Goal: Task Accomplishment & Management: Manage account settings

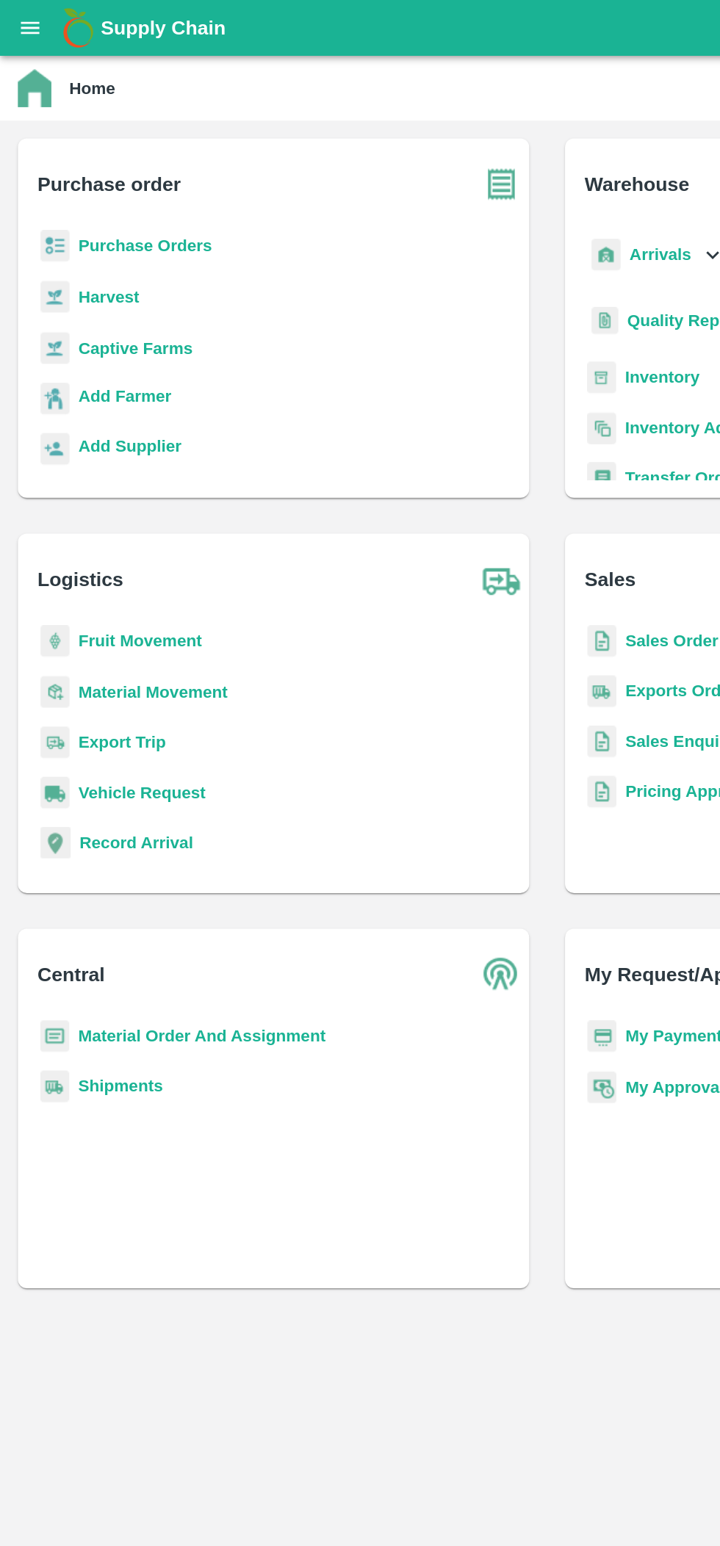
click at [79, 161] on b "Purchase Orders" at bounding box center [95, 162] width 88 height 12
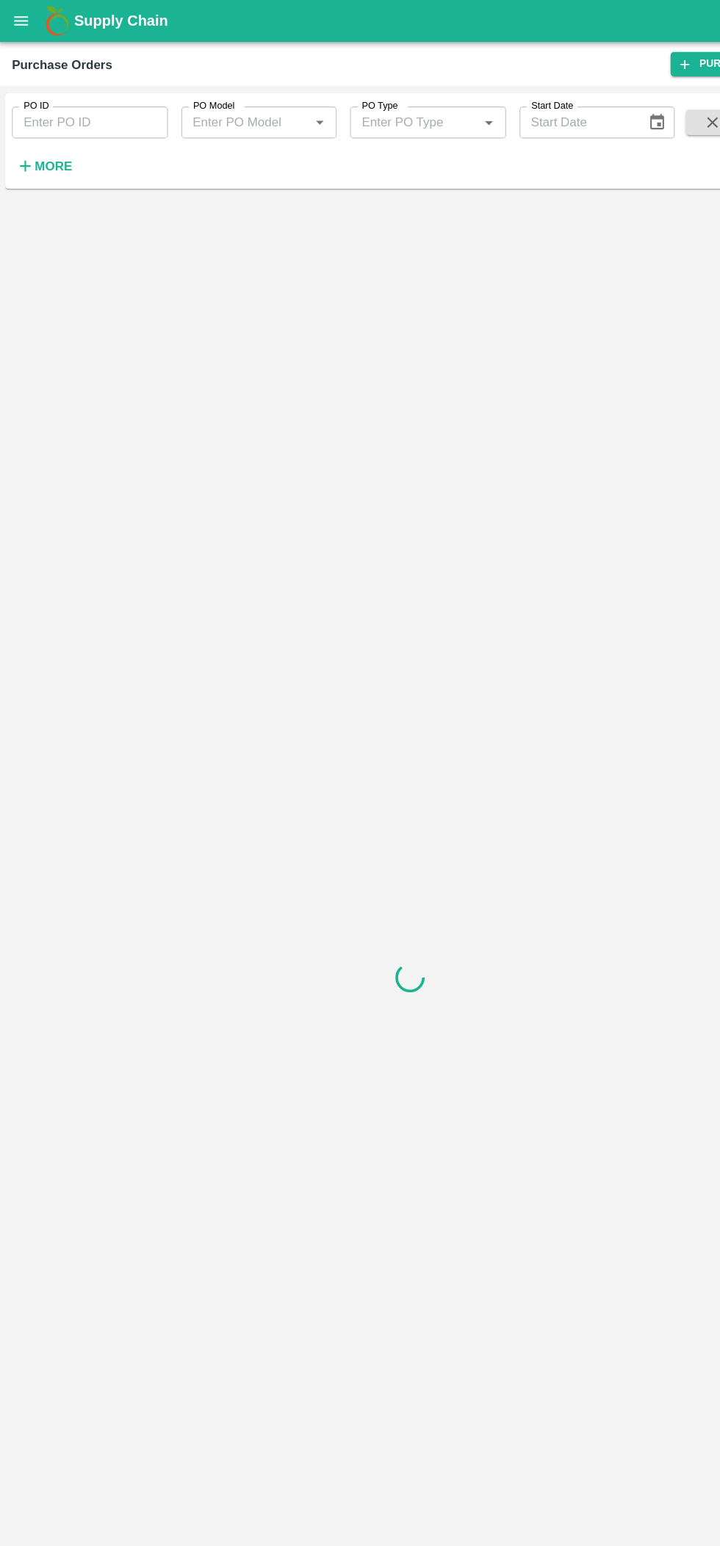
click at [26, 150] on icon "button" at bounding box center [23, 145] width 16 height 16
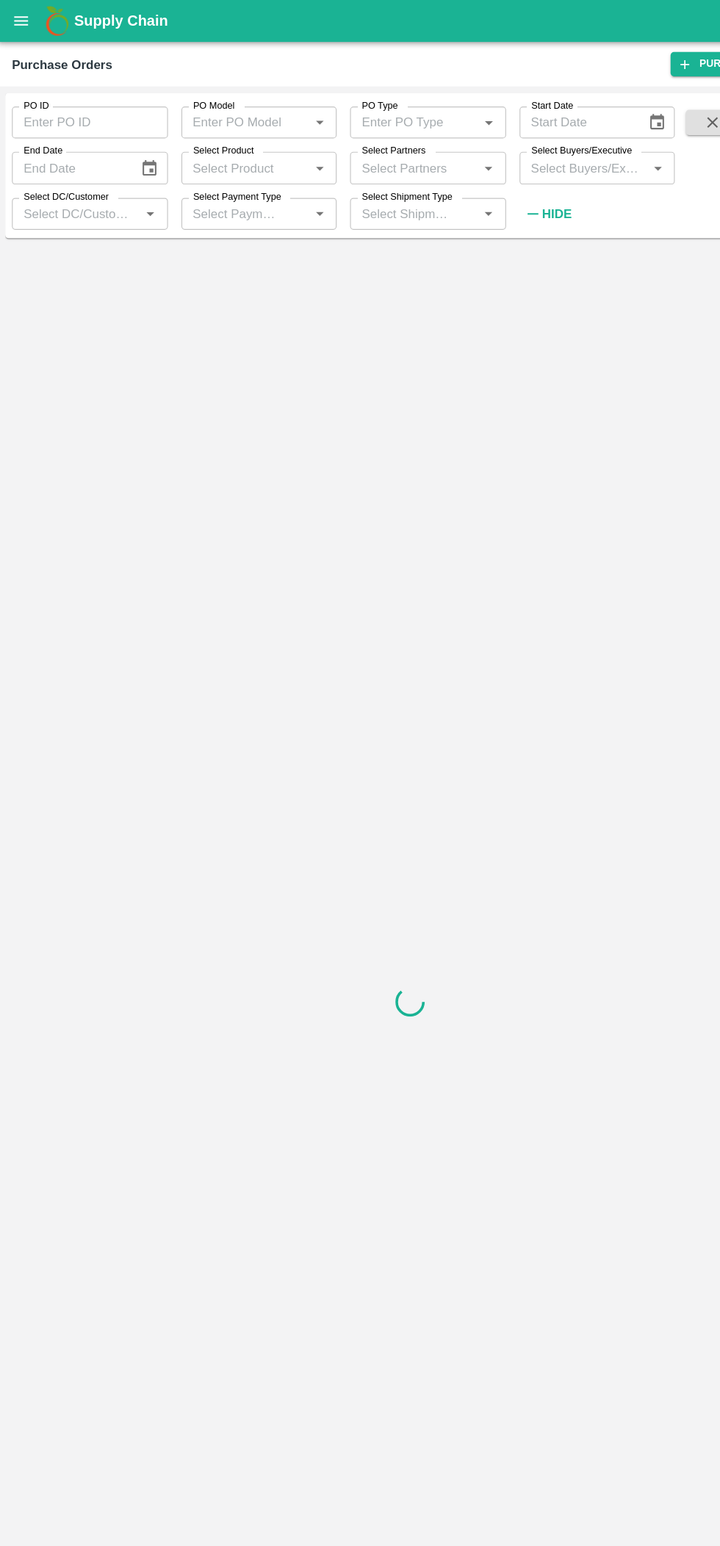
click at [507, 151] on input "Select Buyers/Executive" at bounding box center [513, 146] width 104 height 19
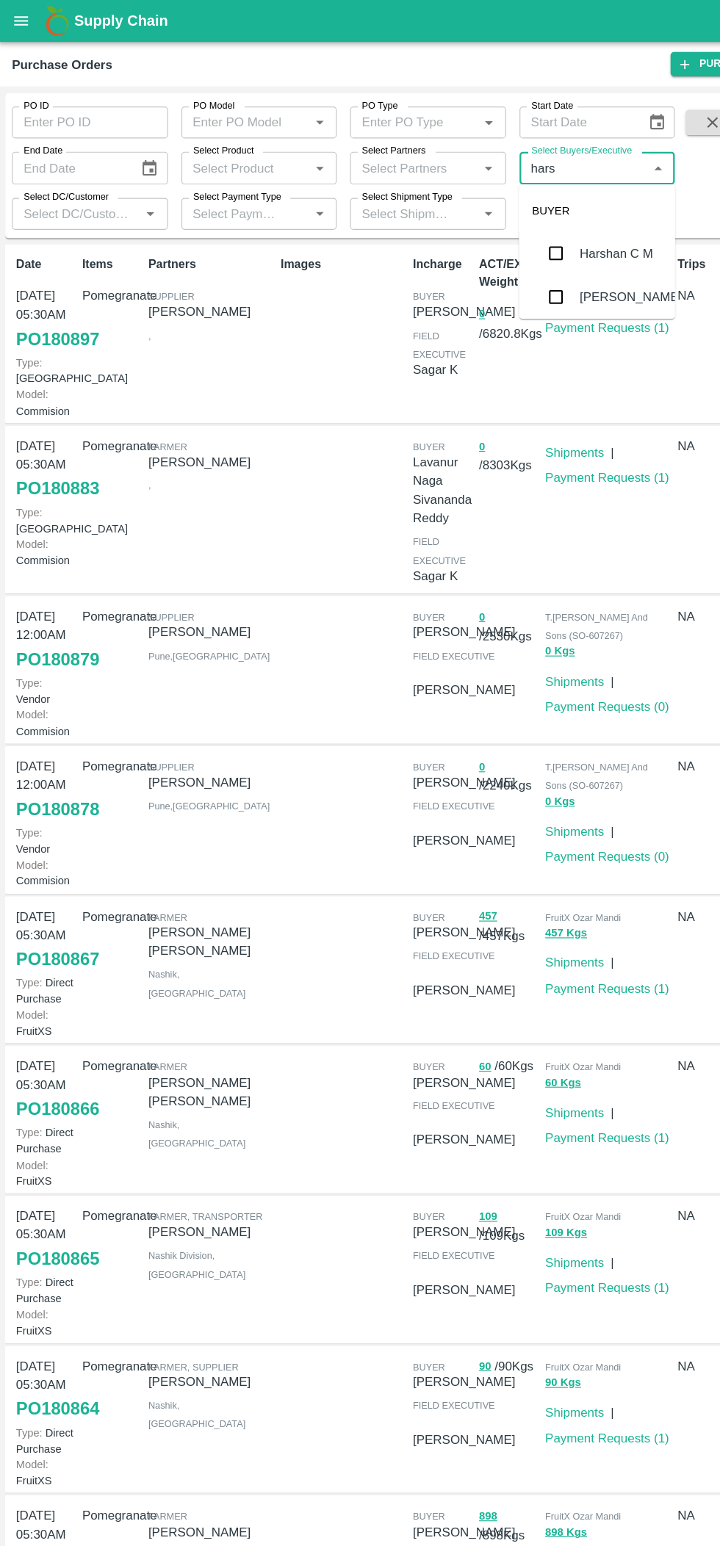
type input "harsh"
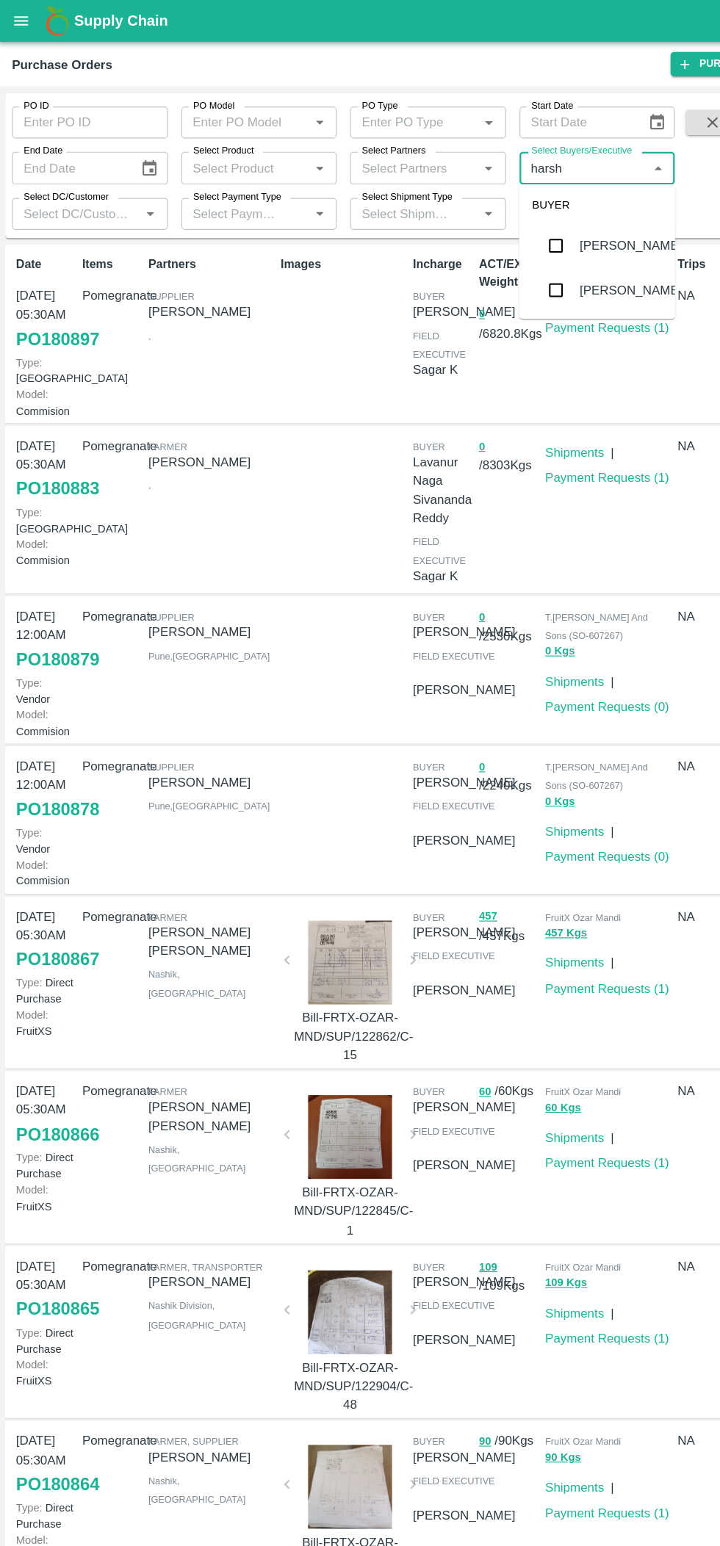
click at [500, 249] on input "checkbox" at bounding box center [487, 253] width 29 height 29
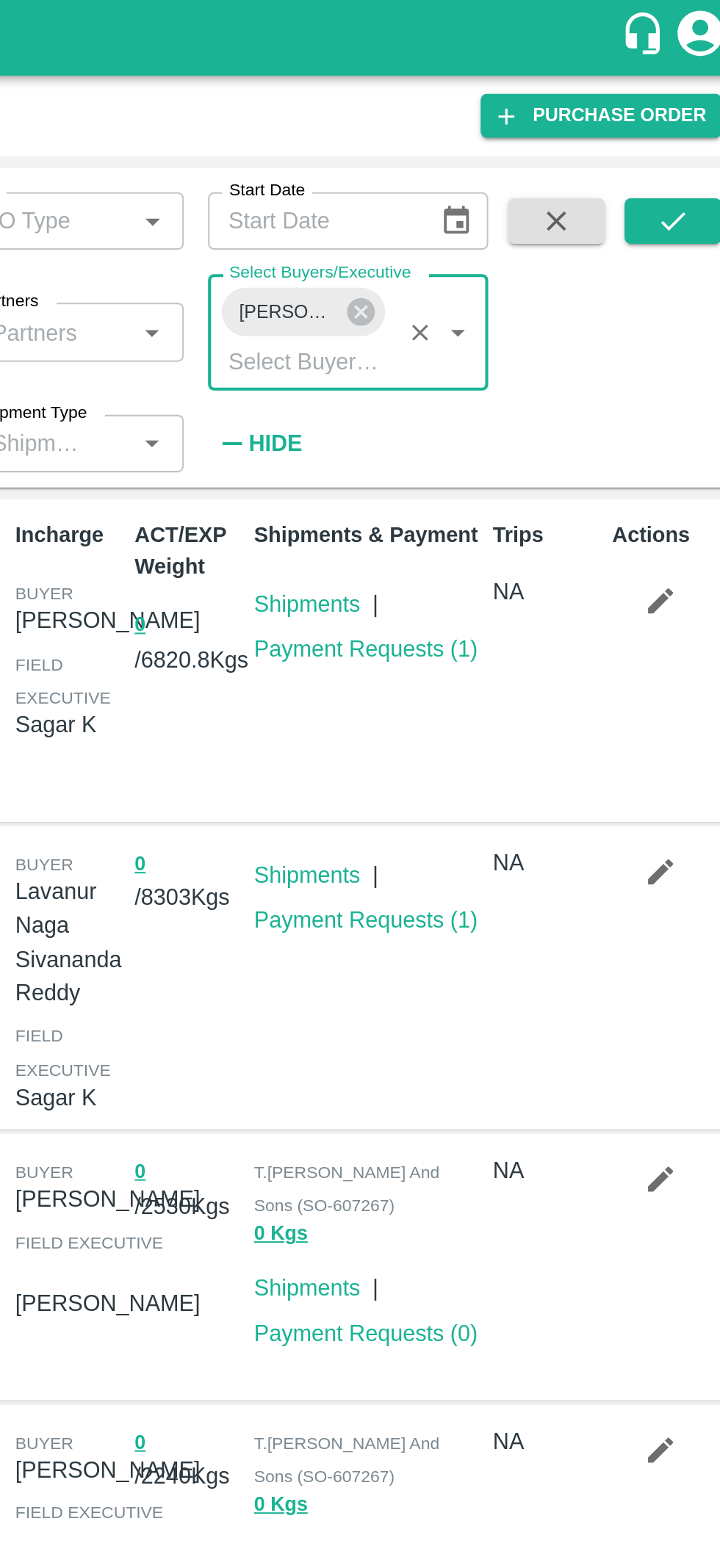
click at [675, 105] on icon "submit" at bounding box center [682, 107] width 16 height 16
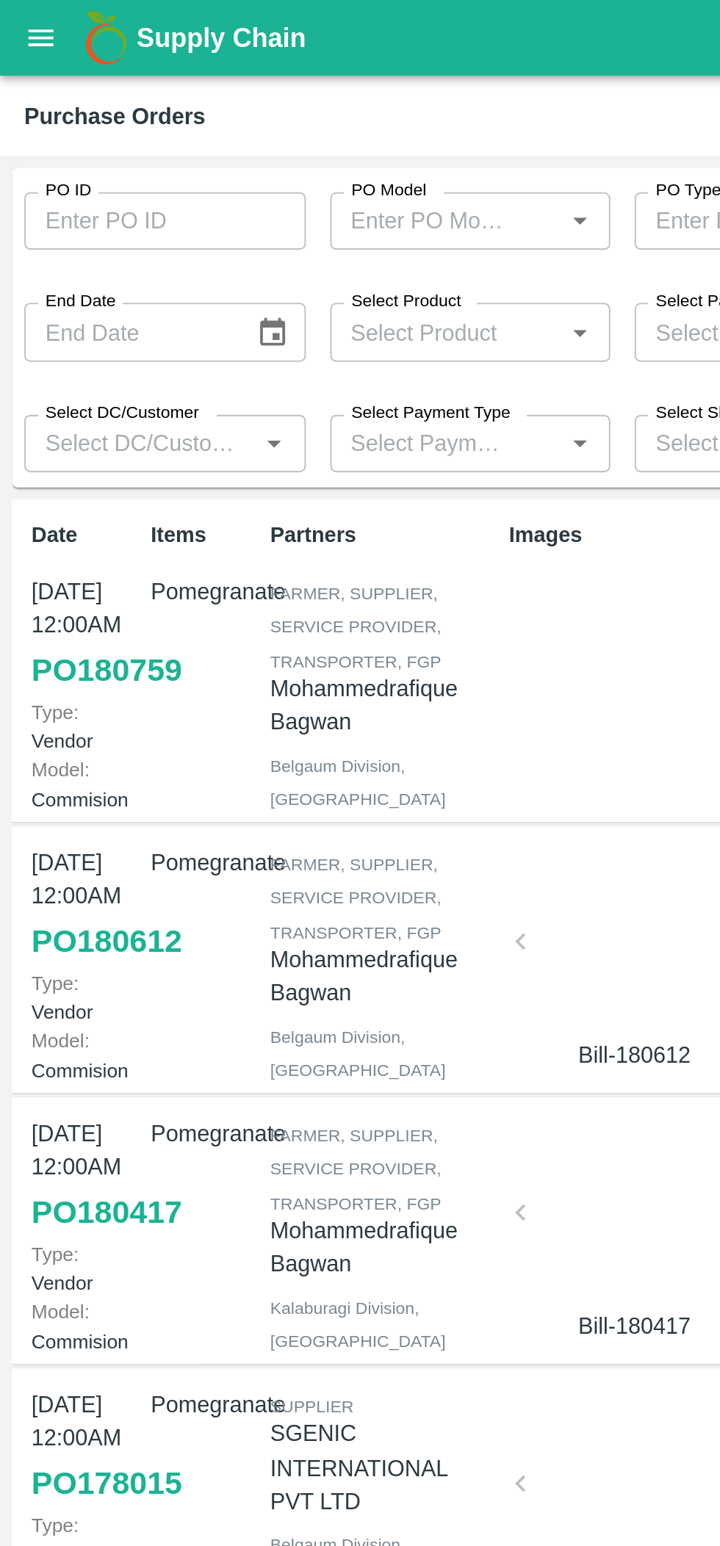
click at [35, 339] on link "PO 180759" at bounding box center [51, 325] width 73 height 26
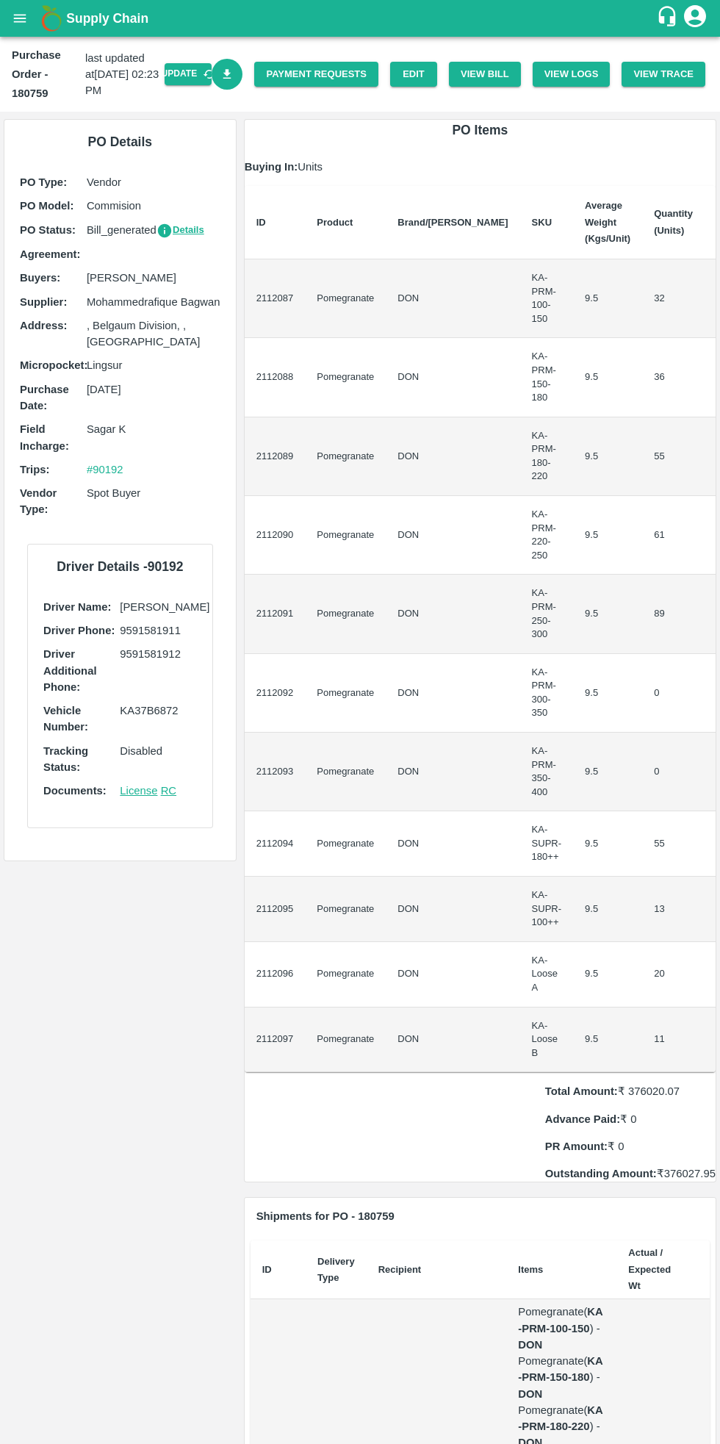
click at [498, 71] on button "View Bill" at bounding box center [485, 75] width 72 height 26
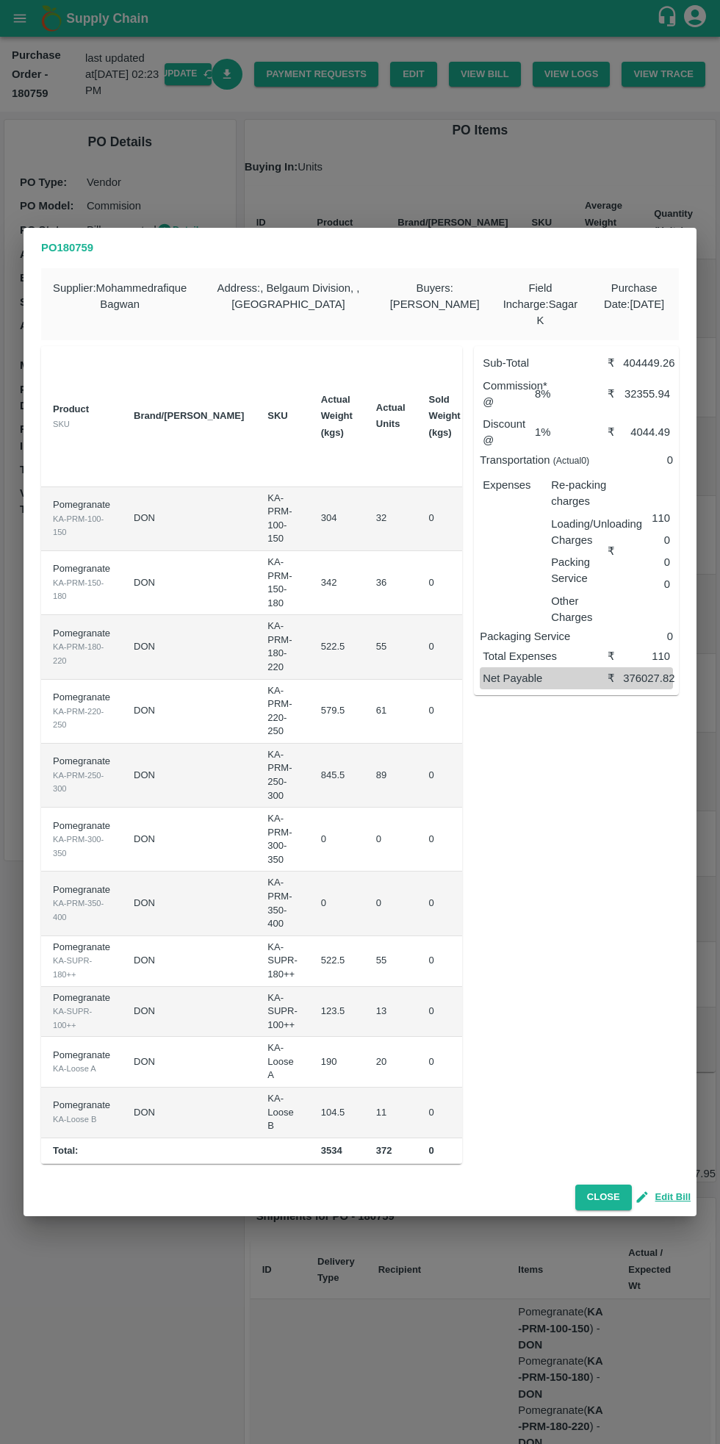
click at [677, 1198] on button "Edit Bill" at bounding box center [664, 1197] width 53 height 17
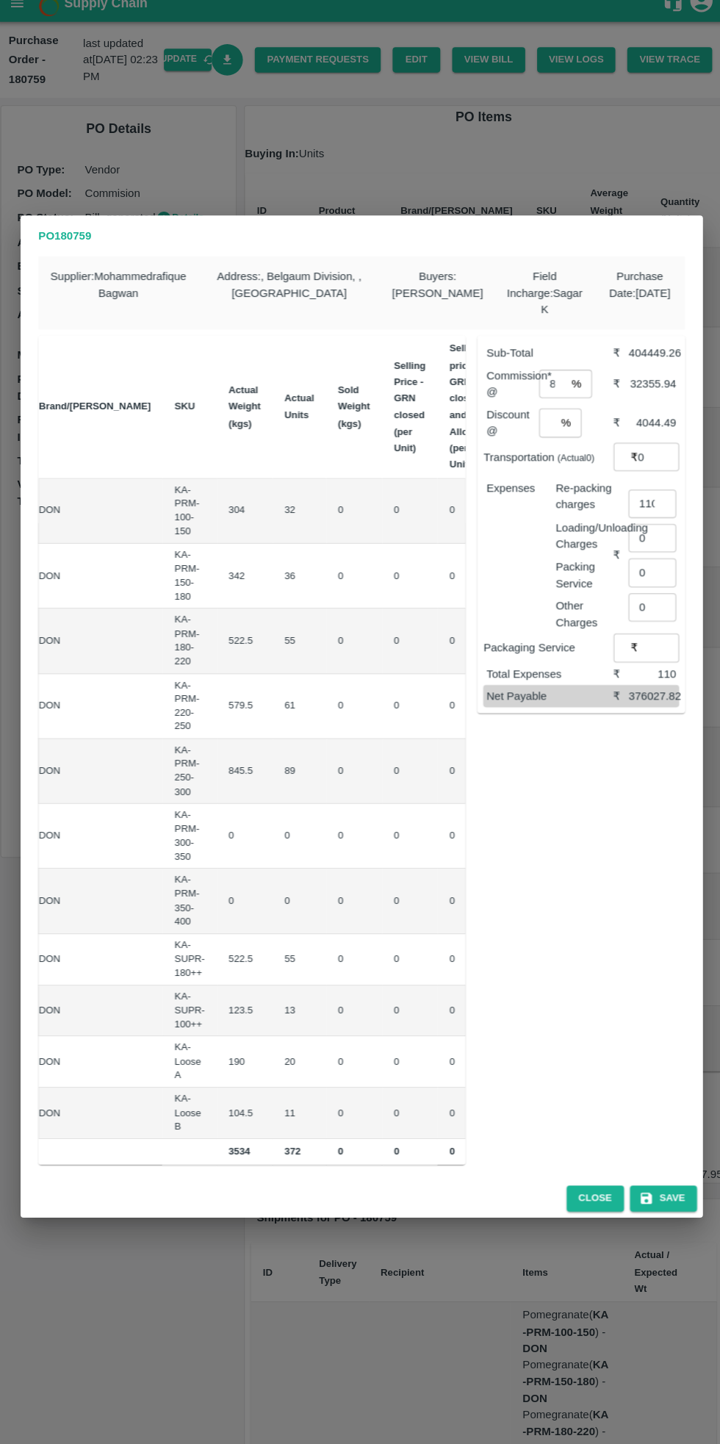
scroll to position [0, 203]
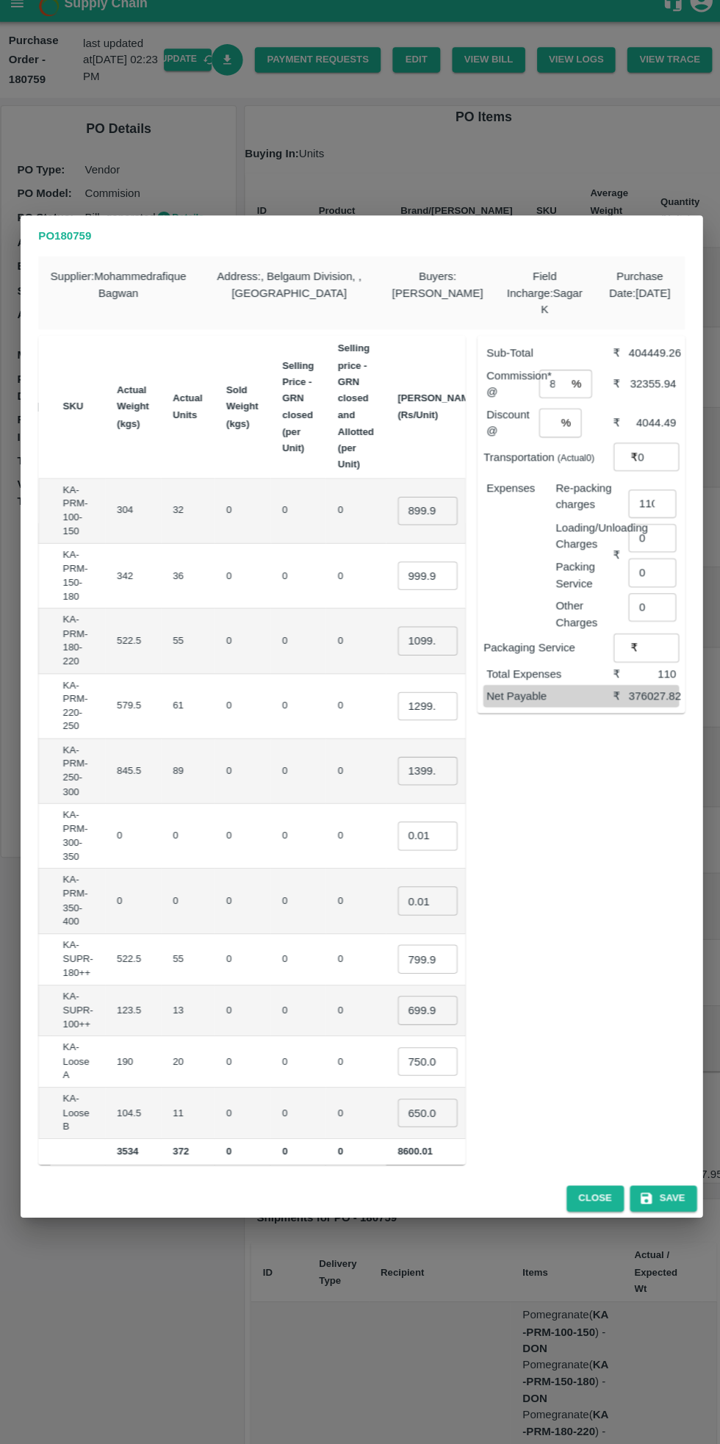
click at [395, 1008] on input "699.9999" at bounding box center [424, 1011] width 59 height 28
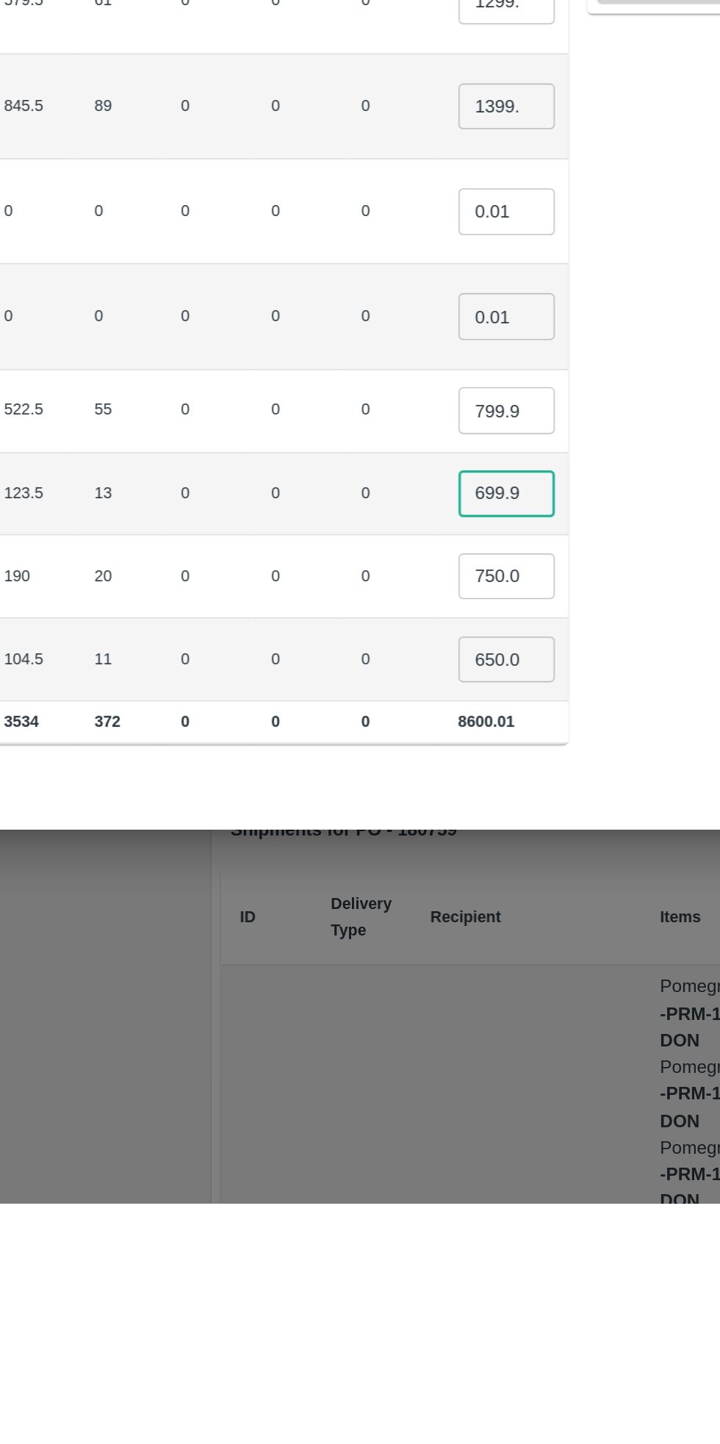
scroll to position [0, 14]
type input "6"
type input "750"
click at [395, 958] on input "799.99975" at bounding box center [424, 960] width 59 height 28
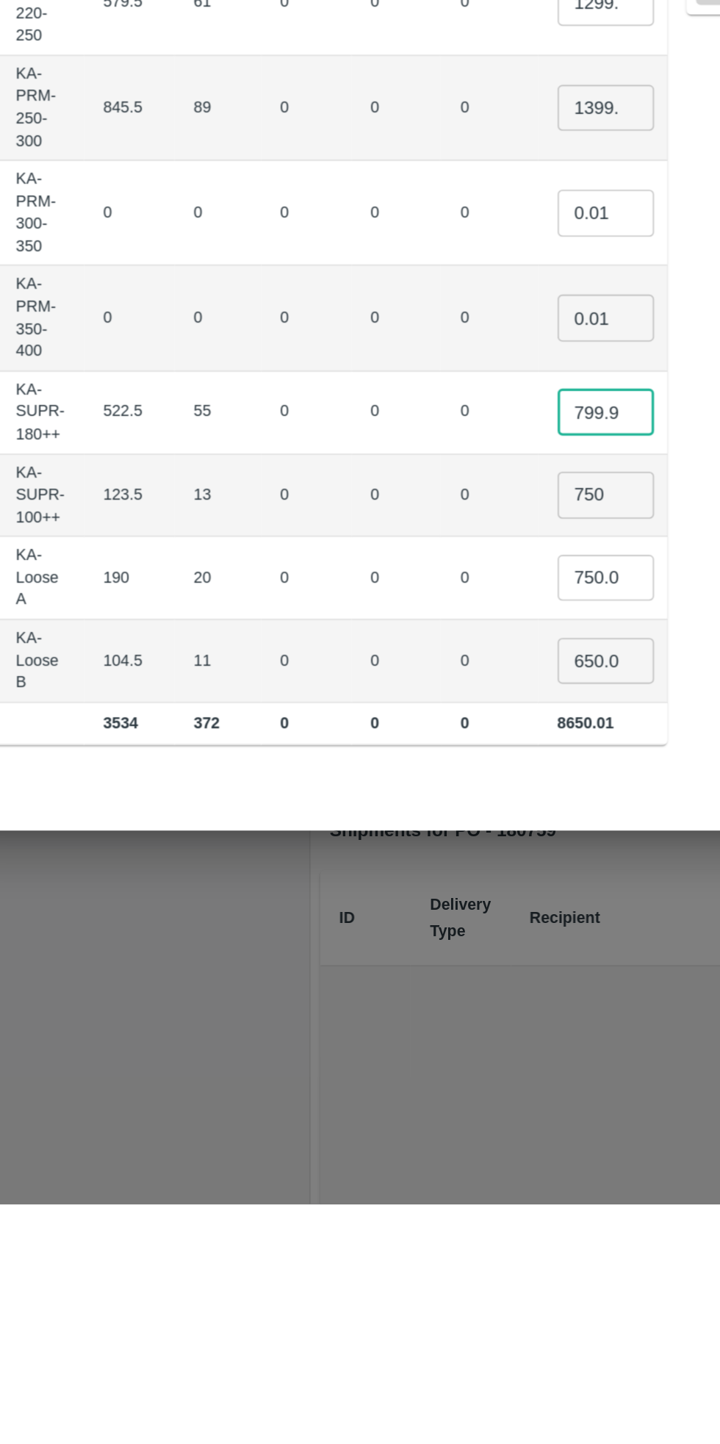
scroll to position [0, 20]
type input "7"
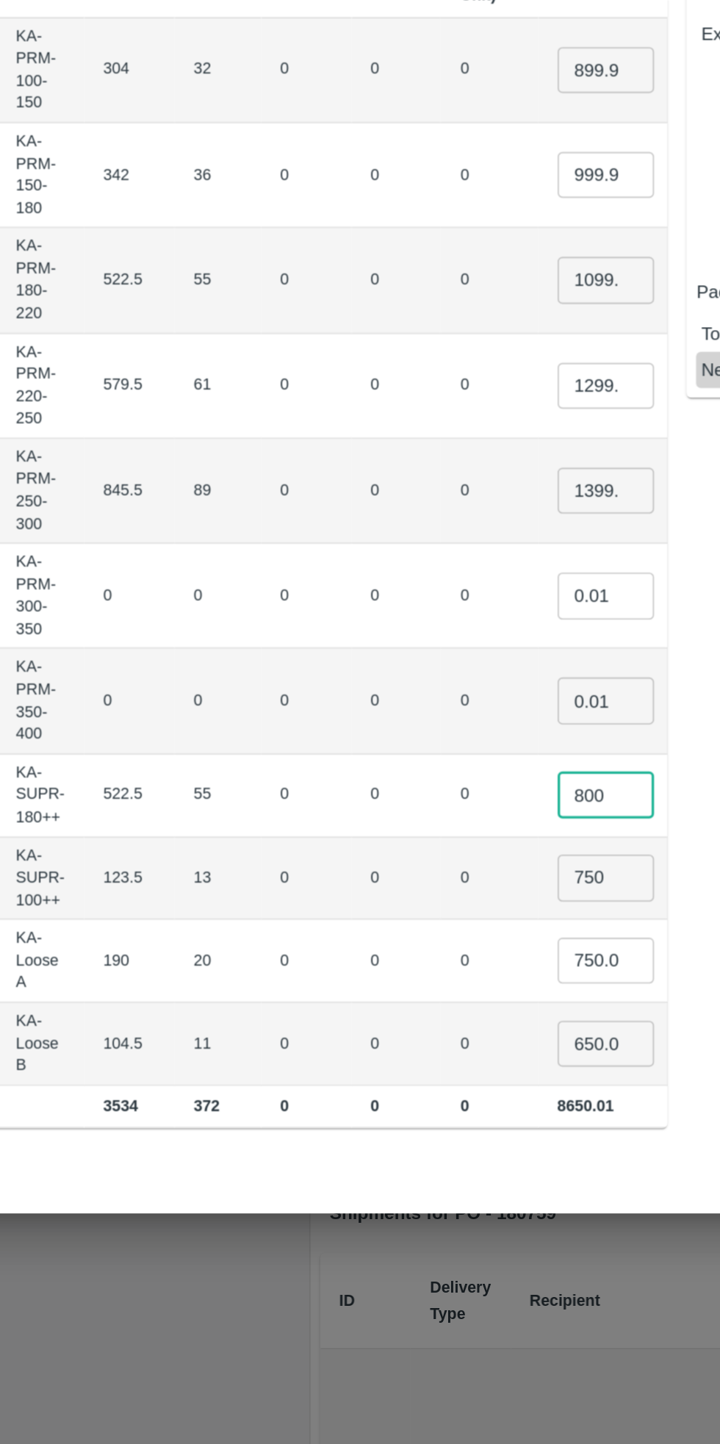
type input "800"
click at [395, 776] on input "1399.9959999999999" at bounding box center [424, 775] width 59 height 28
type input "1"
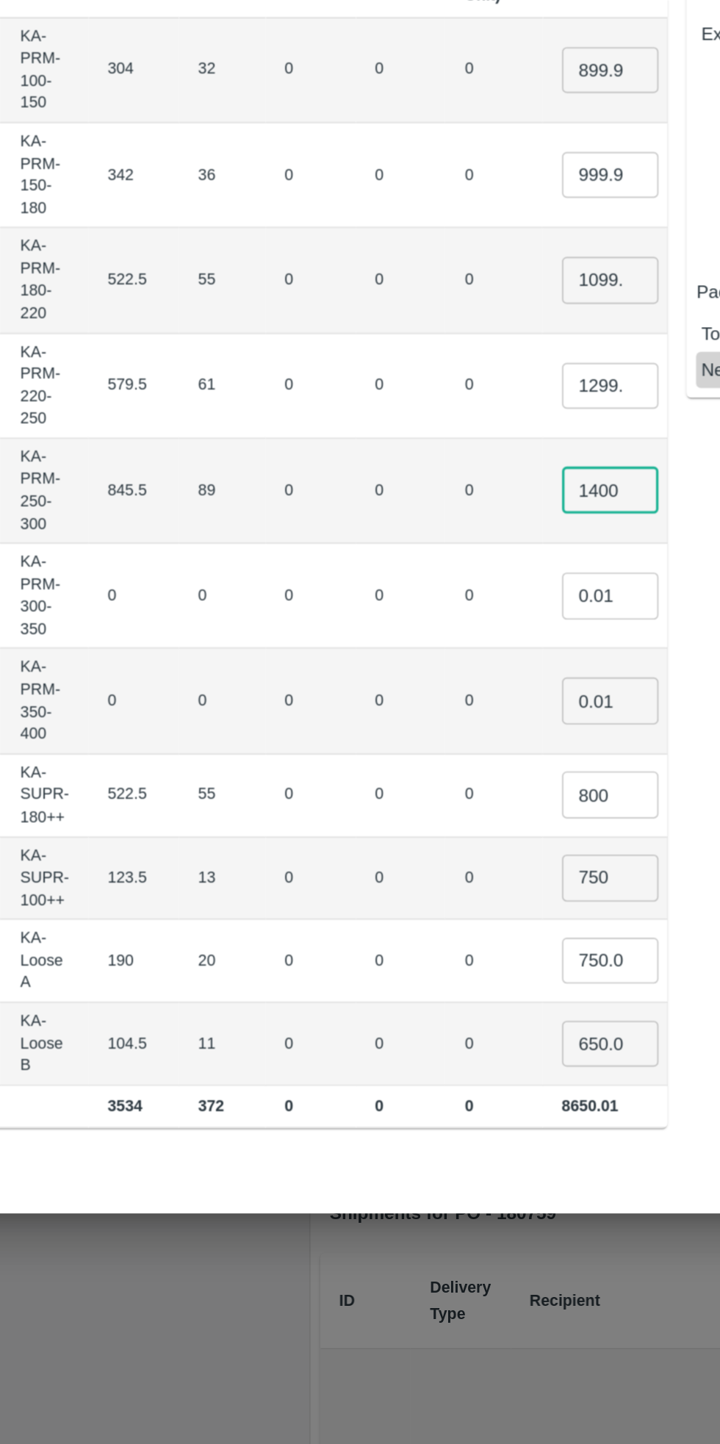
type input "1400"
click at [398, 706] on input "1299.999" at bounding box center [427, 711] width 59 height 28
type input "1"
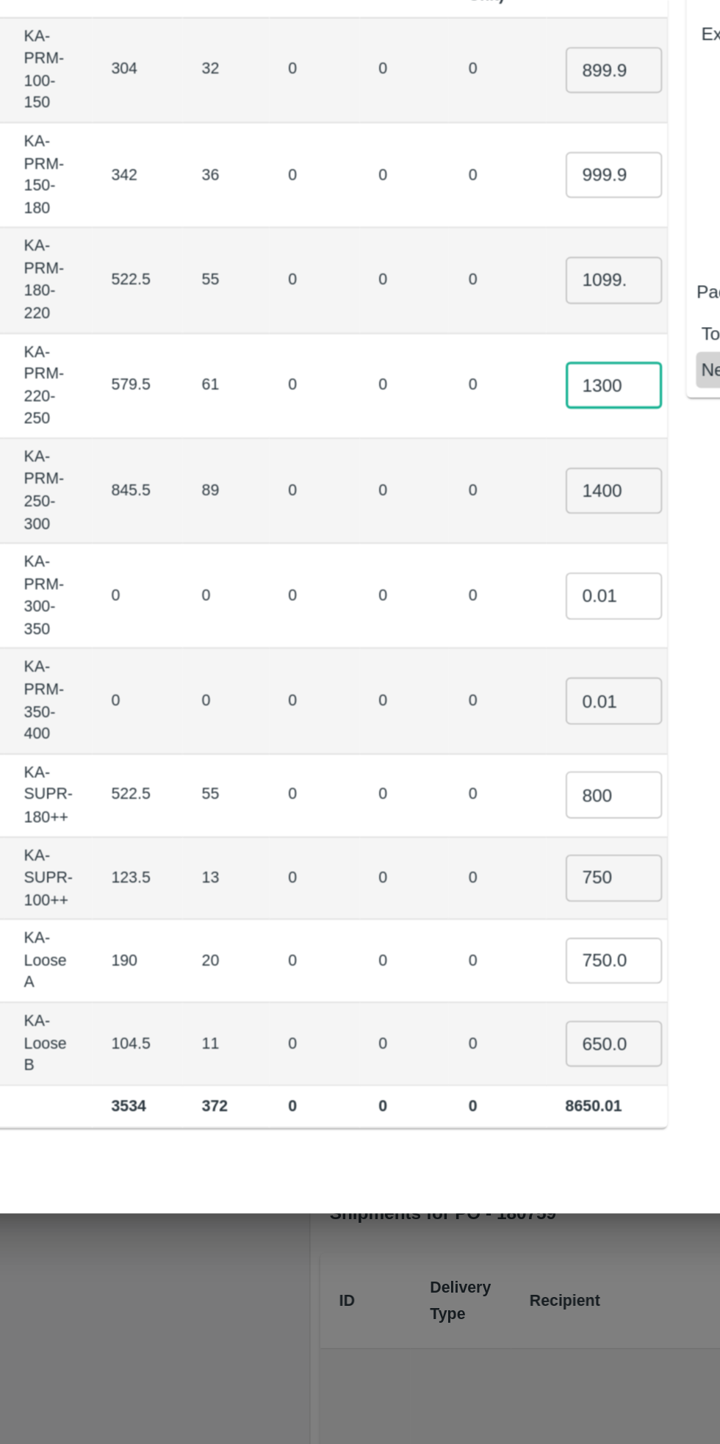
type input "1300"
click at [400, 642] on input "1099.9955" at bounding box center [429, 647] width 59 height 28
type input "1"
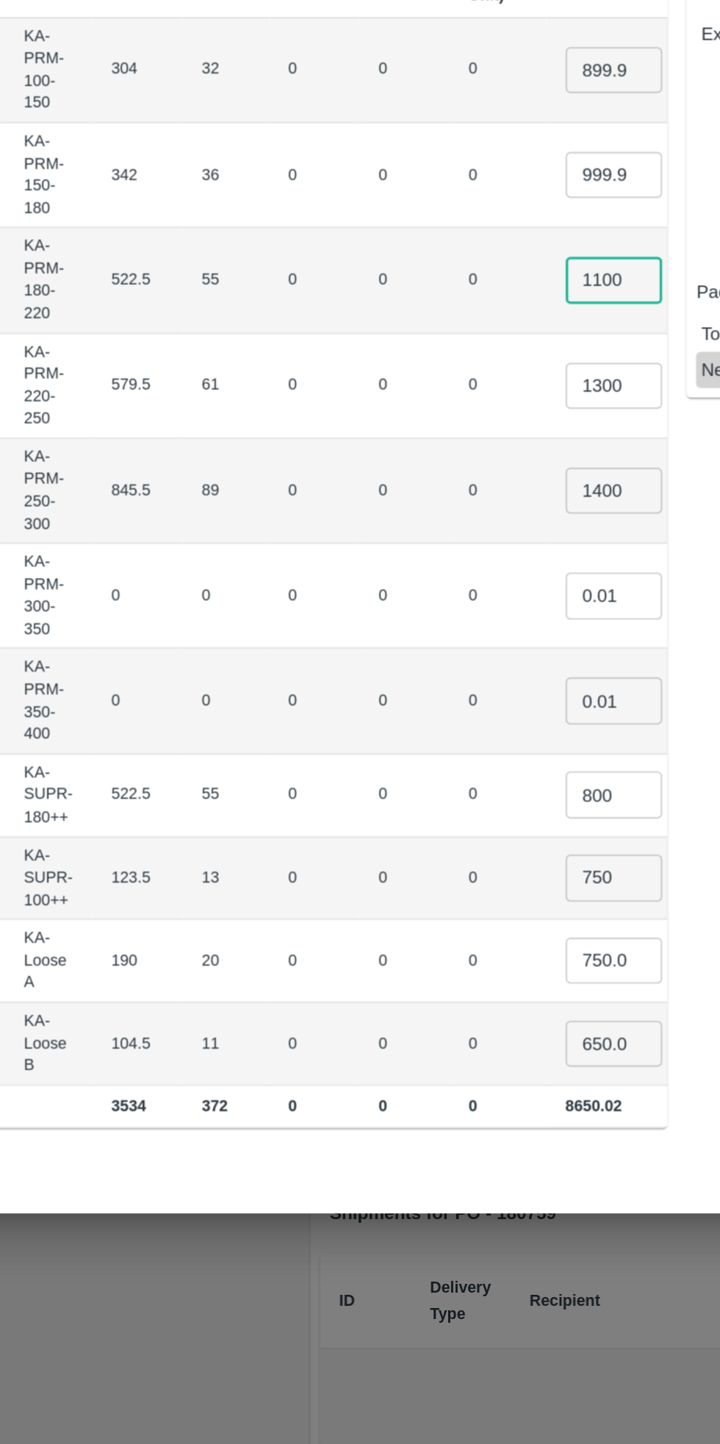
type input "1100"
click at [400, 578] on input "999.9985" at bounding box center [429, 583] width 59 height 28
type input "9"
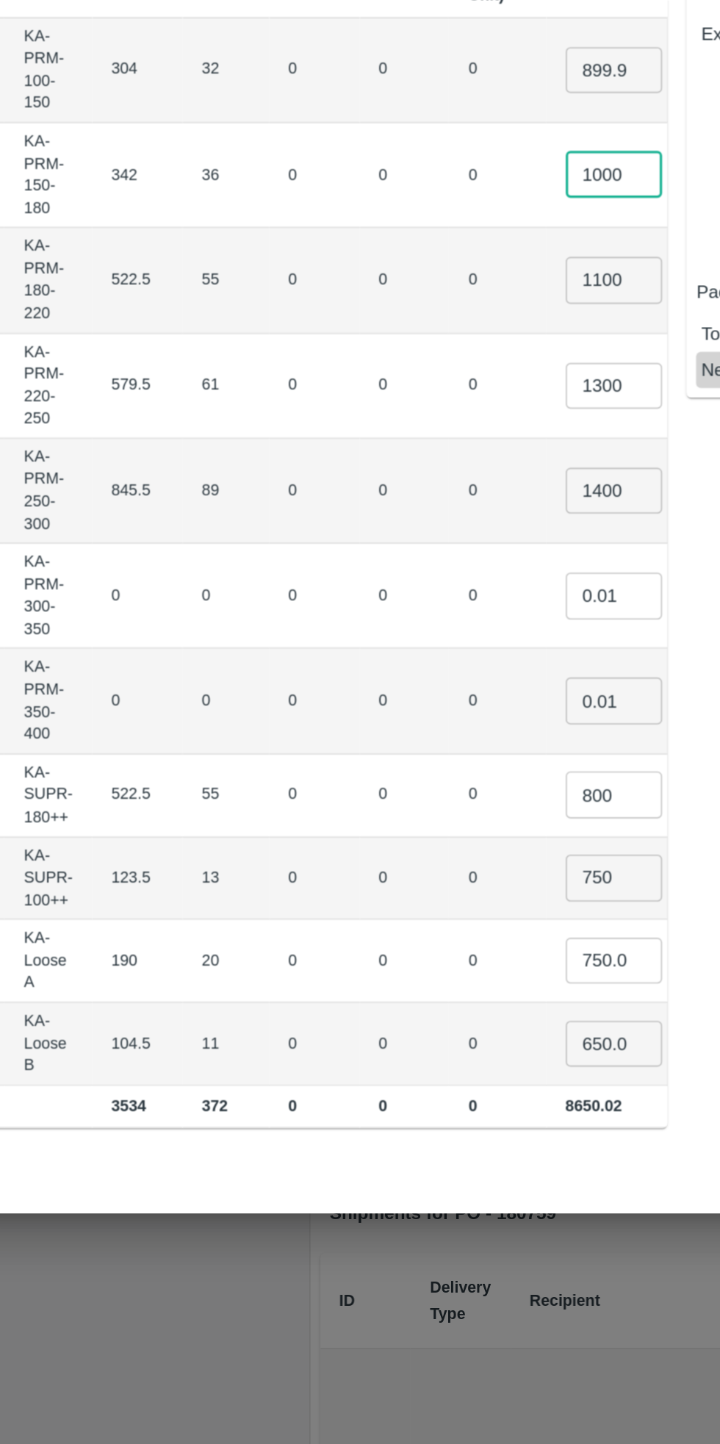
type input "1000"
click at [400, 512] on input "899.9996" at bounding box center [429, 519] width 59 height 28
type input "8"
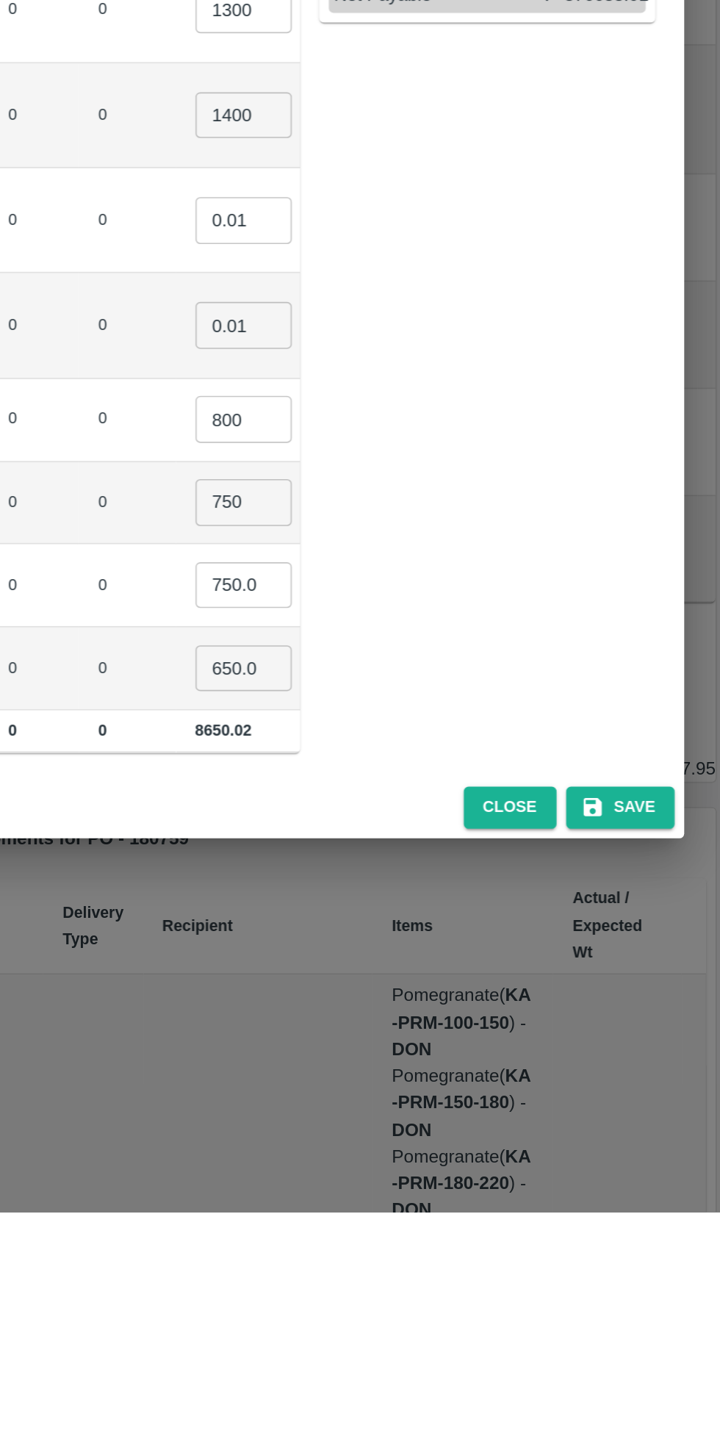
scroll to position [0, 0]
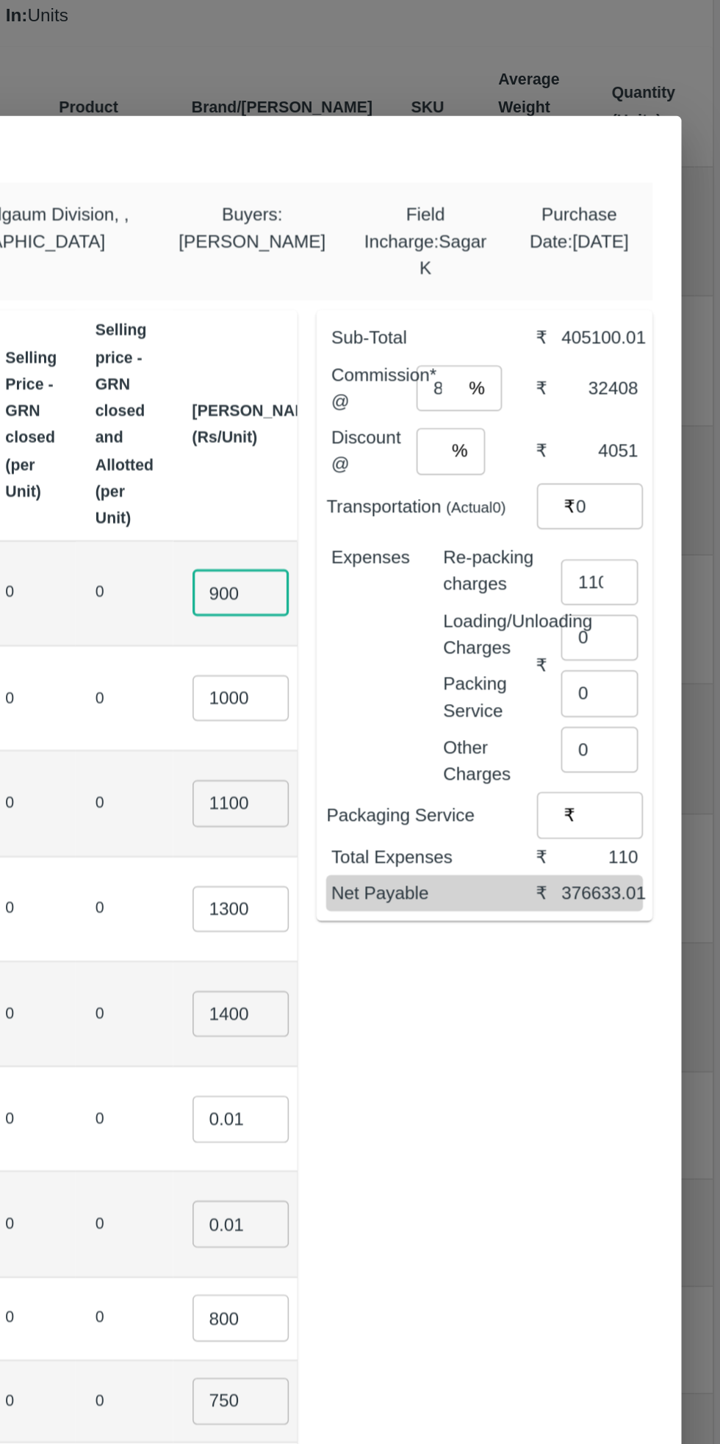
type input "900"
click at [550, 395] on input "8" at bounding box center [548, 394] width 26 height 28
click at [536, 527] on div "Expenses" at bounding box center [505, 557] width 68 height 160
click at [548, 433] on input "1" at bounding box center [542, 432] width 15 height 28
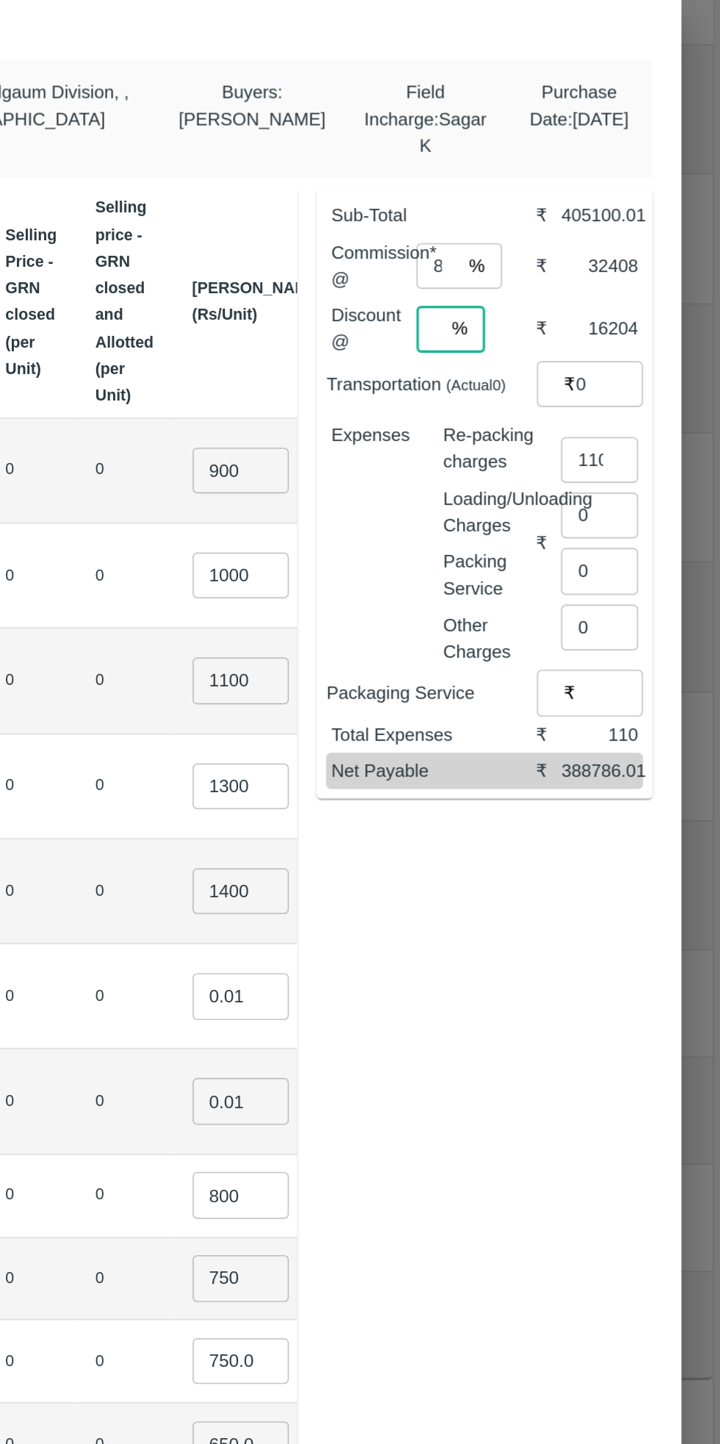
type input "4"
click at [646, 512] on input "110" at bounding box center [646, 512] width 47 height 28
type input "1"
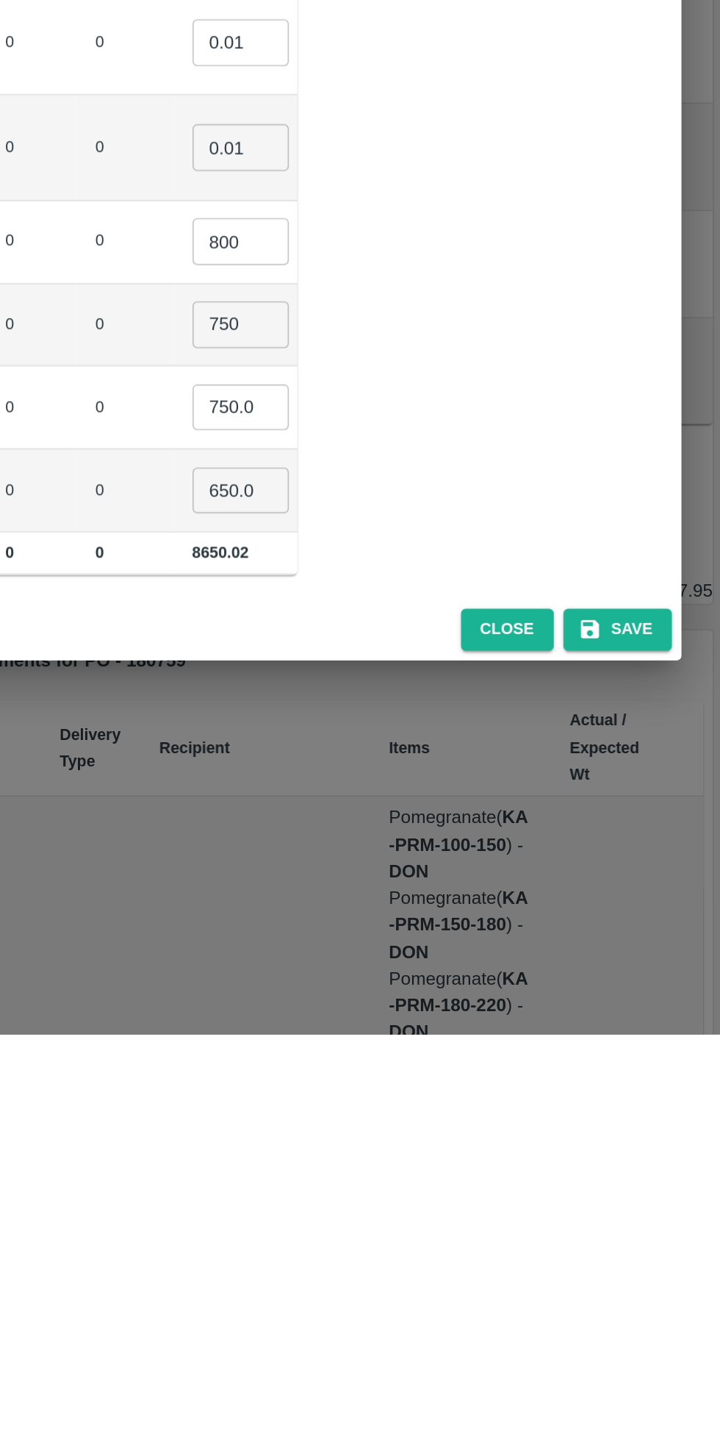
click at [663, 1197] on button "Save" at bounding box center [657, 1197] width 66 height 26
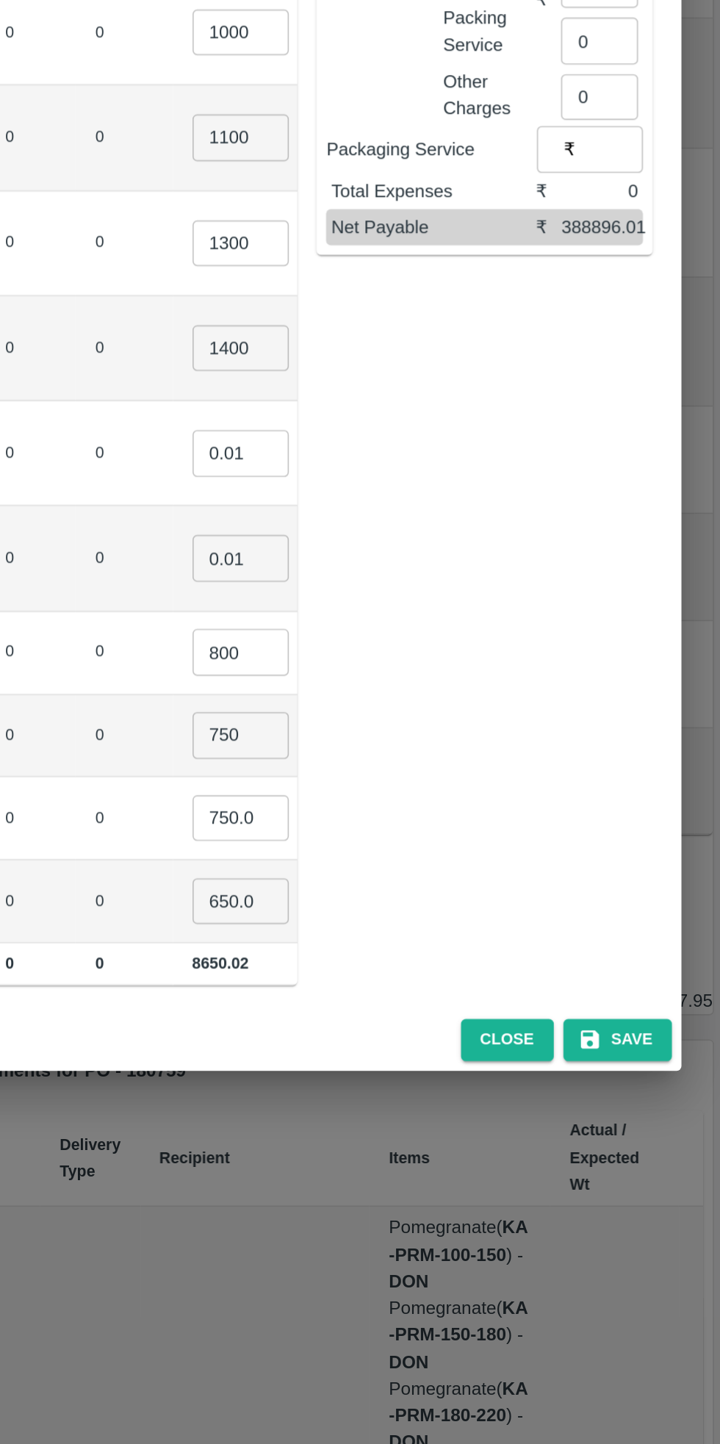
click at [667, 1199] on button "Save" at bounding box center [657, 1197] width 66 height 26
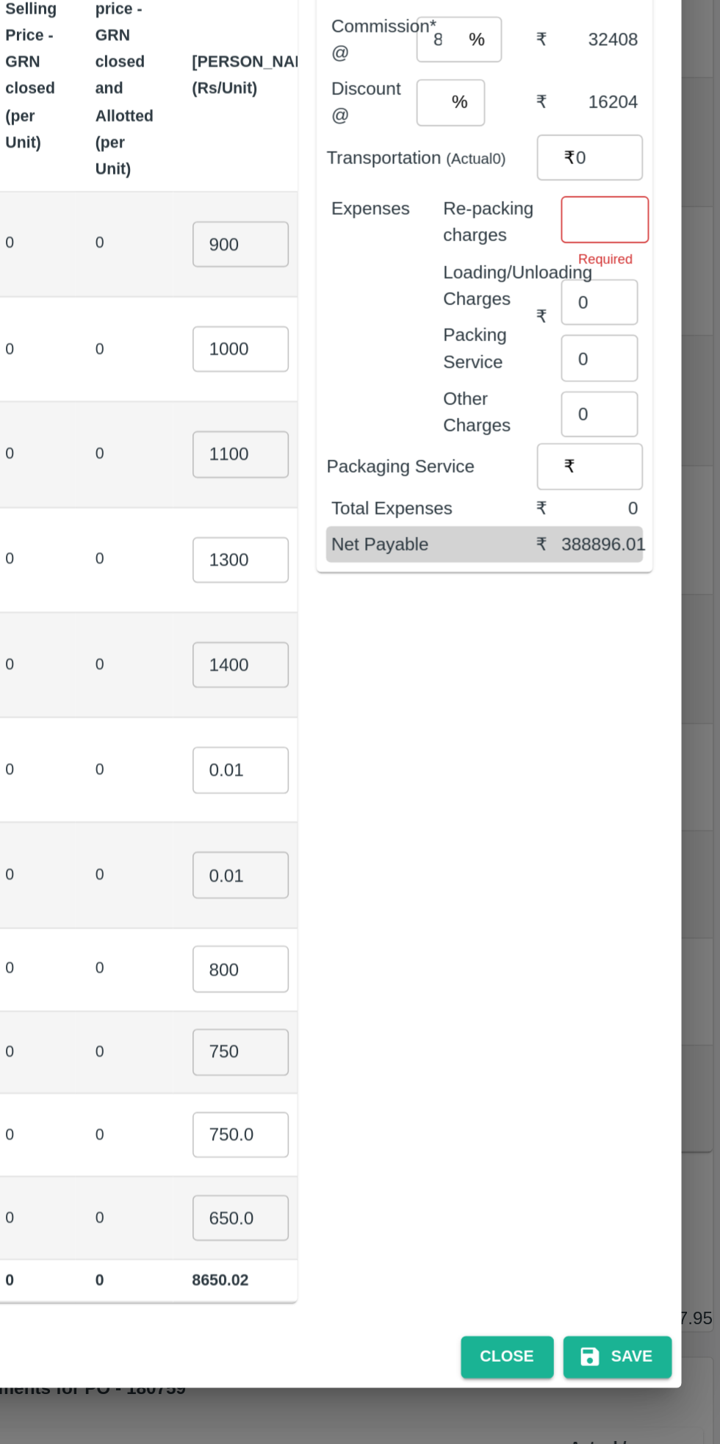
click at [644, 505] on input "number" at bounding box center [650, 503] width 54 height 28
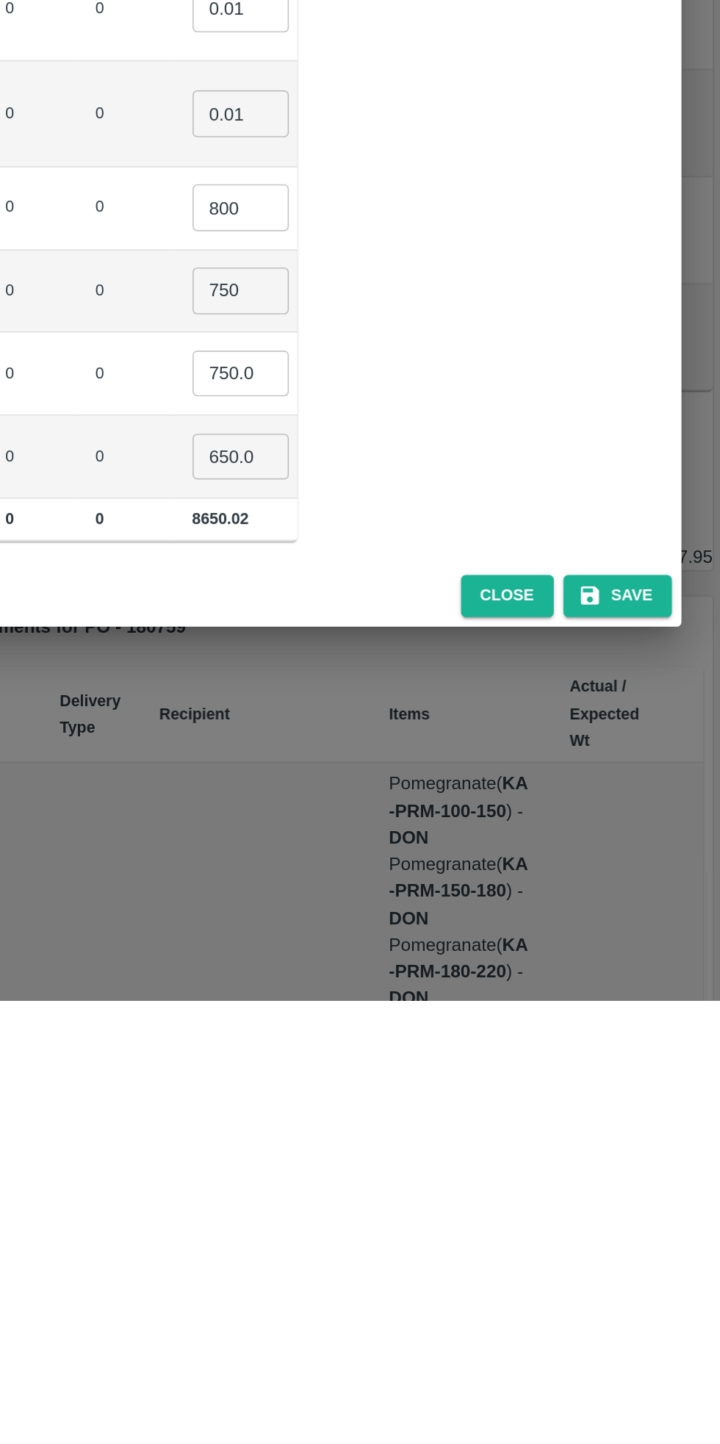
type input "0"
click at [659, 1198] on button "Save" at bounding box center [657, 1197] width 66 height 26
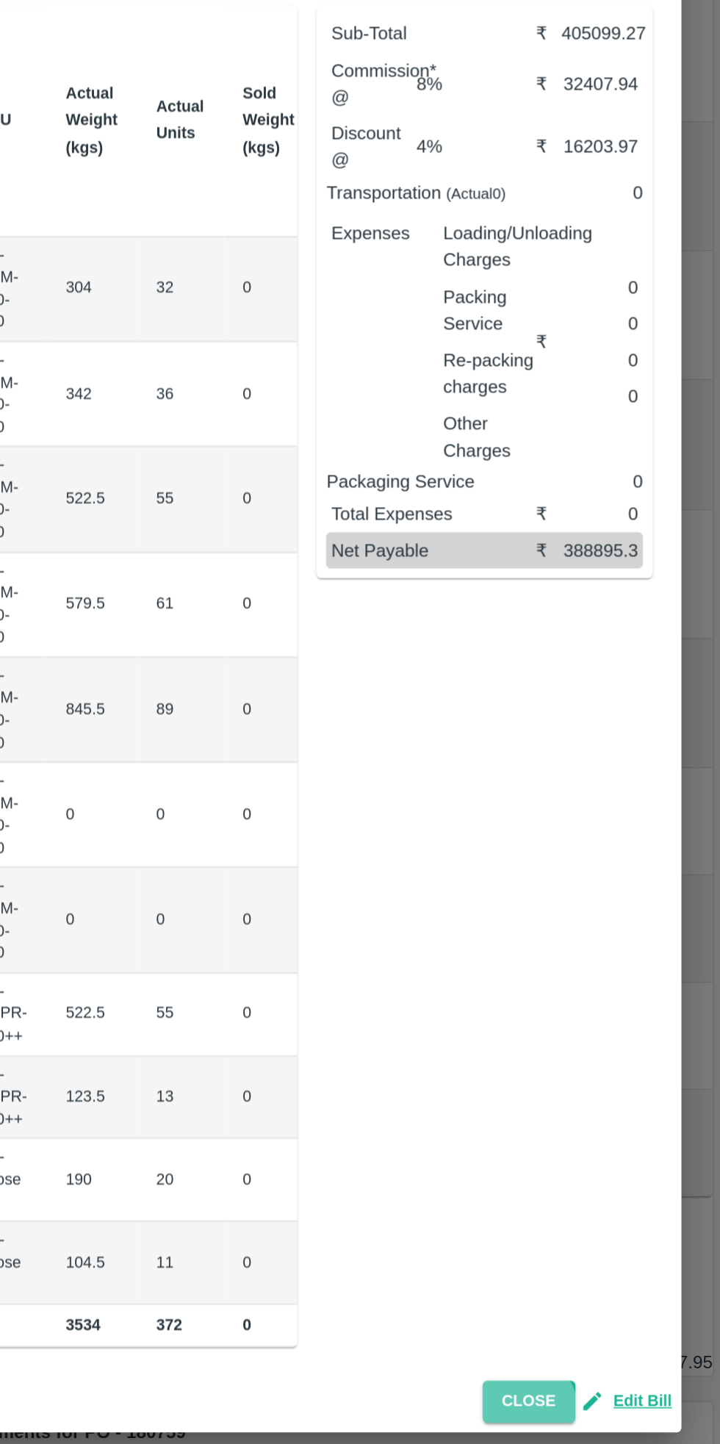
click at [606, 1203] on button "Close" at bounding box center [603, 1197] width 57 height 26
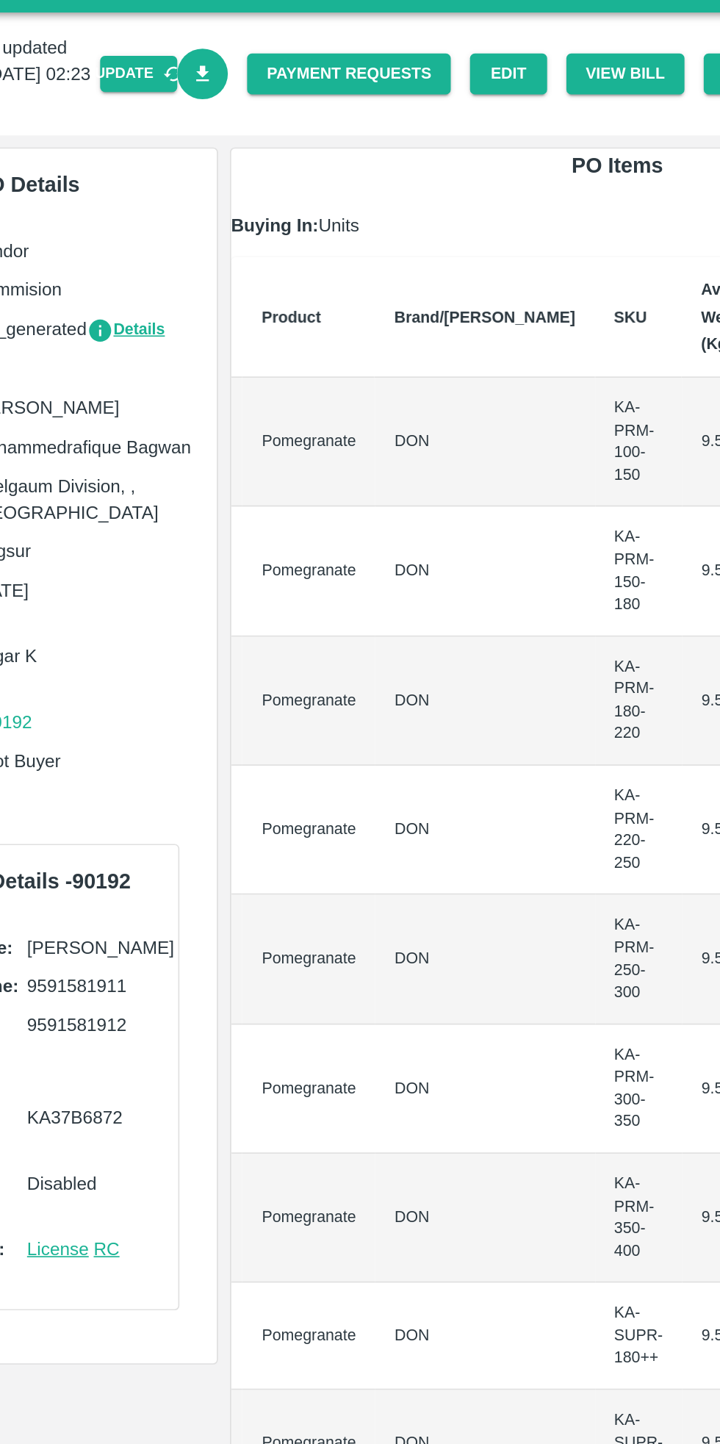
click at [216, 74] on icon "button" at bounding box center [209, 74] width 13 height 13
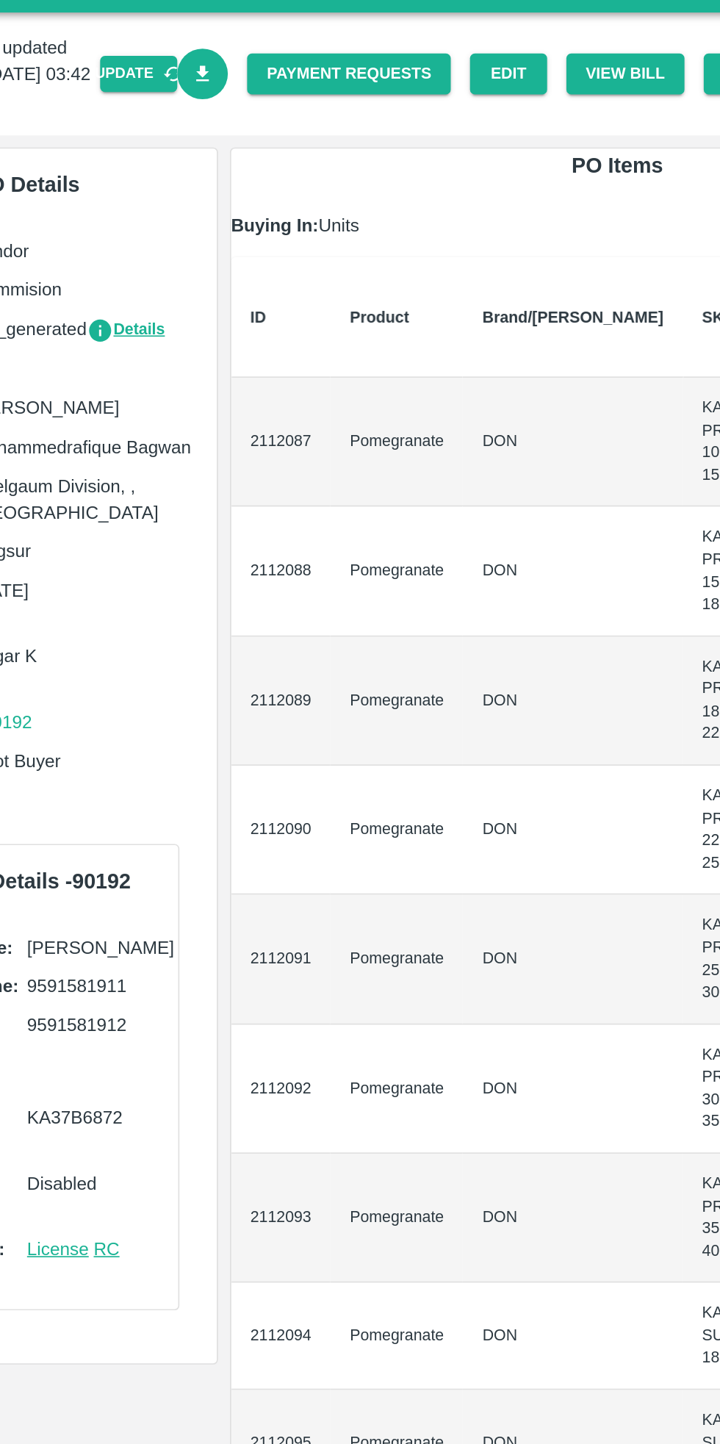
click at [239, 88] on div at bounding box center [221, 68] width 43 height 43
click at [231, 73] on icon "Download Bill" at bounding box center [227, 74] width 8 height 10
